Goal: Transaction & Acquisition: Book appointment/travel/reservation

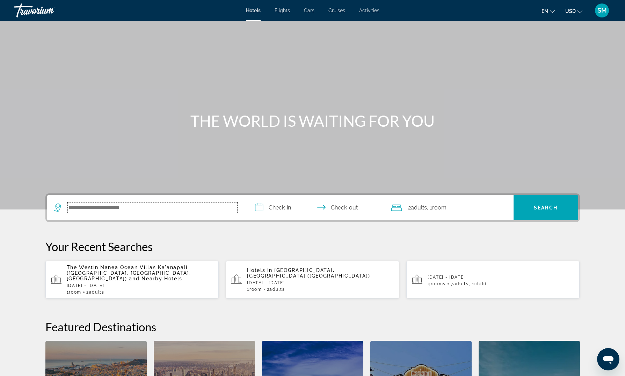
drag, startPoint x: 129, startPoint y: 203, endPoint x: 133, endPoint y: 205, distance: 5.1
click at [129, 204] on input "Search hotel destination" at bounding box center [152, 208] width 169 height 10
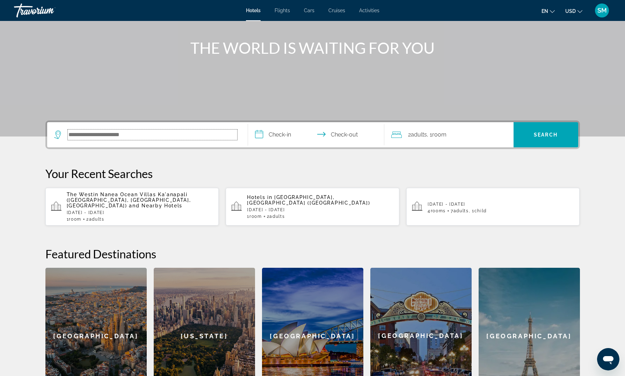
scroll to position [73, 0]
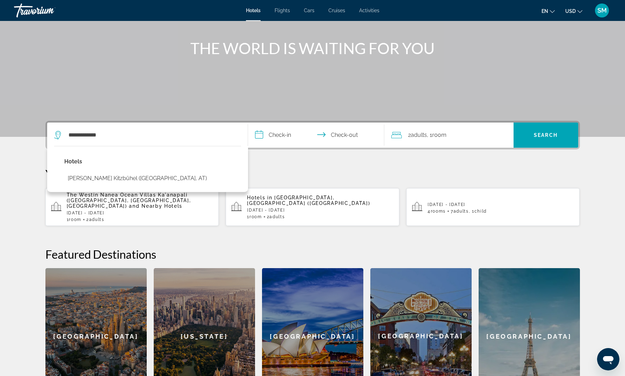
click at [97, 176] on button "[PERSON_NAME] Kitzbühel ([GEOGRAPHIC_DATA], AT)" at bounding box center [137, 178] width 146 height 13
type input "**********"
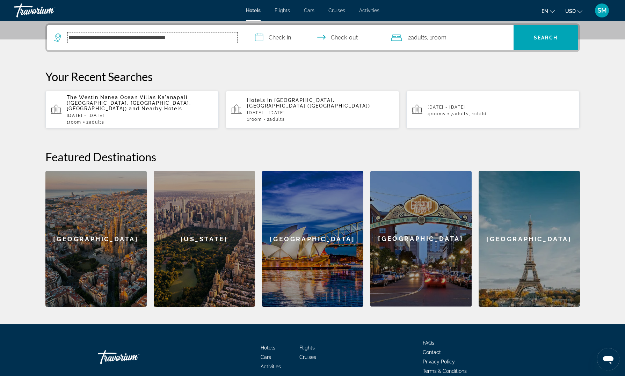
scroll to position [171, 0]
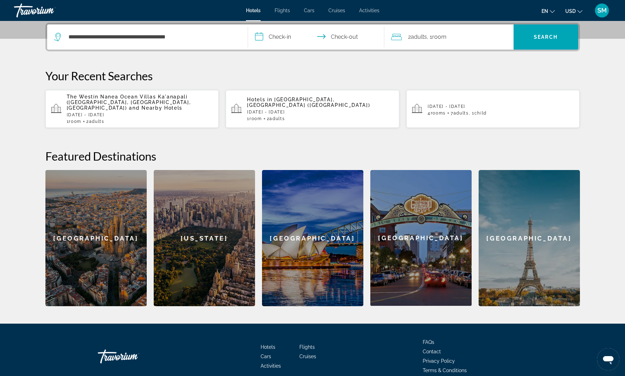
drag, startPoint x: 279, startPoint y: 37, endPoint x: 275, endPoint y: 35, distance: 5.0
click at [279, 37] on input "**********" at bounding box center [317, 37] width 139 height 27
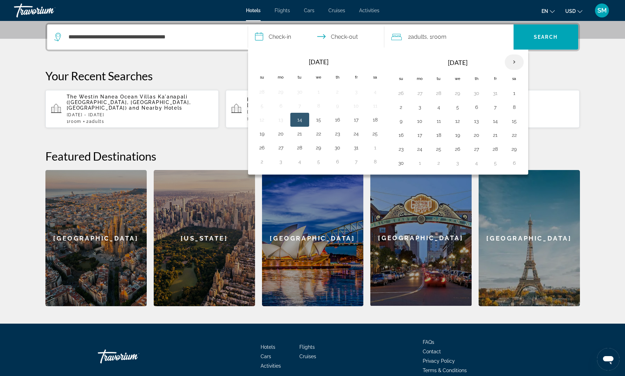
click at [516, 64] on th "Next month" at bounding box center [514, 62] width 19 height 15
drag, startPoint x: 420, startPoint y: 95, endPoint x: 429, endPoint y: 95, distance: 9.1
click at [420, 95] on button "1" at bounding box center [419, 93] width 11 height 10
click at [511, 92] on button "6" at bounding box center [514, 93] width 11 height 10
type input "**********"
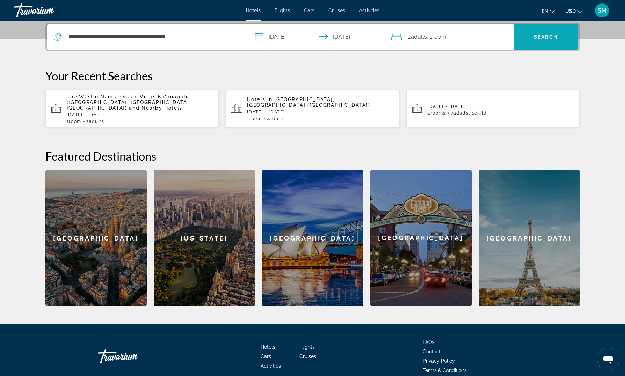
click at [549, 38] on span "Search" at bounding box center [546, 37] width 24 height 6
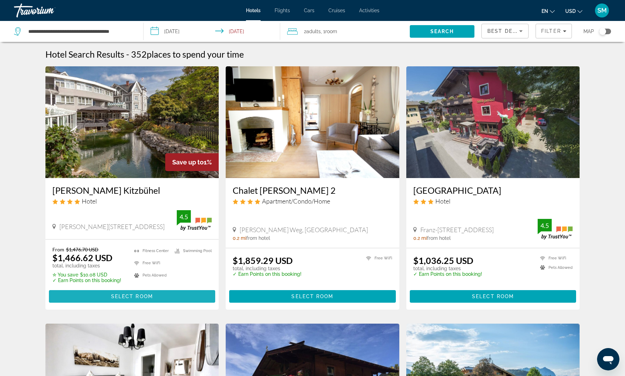
click at [123, 299] on span "Select Room" at bounding box center [132, 297] width 42 height 6
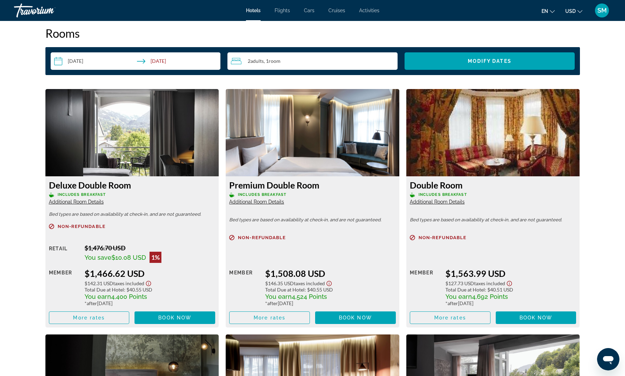
scroll to position [883, 0]
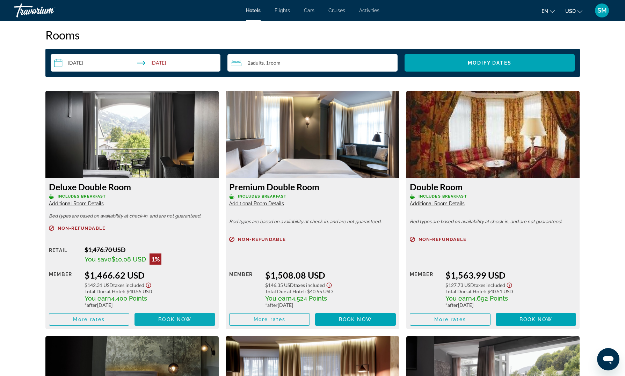
click at [175, 319] on span "Book now" at bounding box center [174, 320] width 33 height 6
